Goal: Find contact information: Find contact information

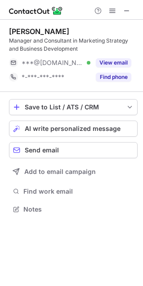
scroll to position [203, 143]
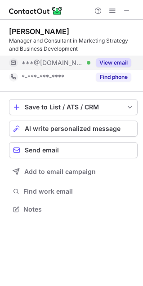
click at [120, 64] on button "View email" at bounding box center [113, 62] width 35 height 9
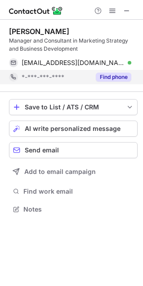
click at [114, 79] on button "Find phone" at bounding box center [113, 77] width 35 height 9
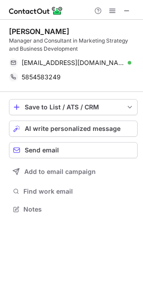
click at [133, 15] on div at bounding box center [112, 10] width 43 height 11
click at [125, 9] on span at bounding box center [126, 10] width 7 height 7
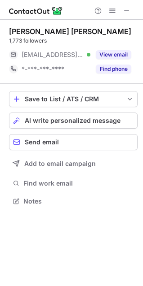
scroll to position [195, 143]
